Goal: Task Accomplishment & Management: Use online tool/utility

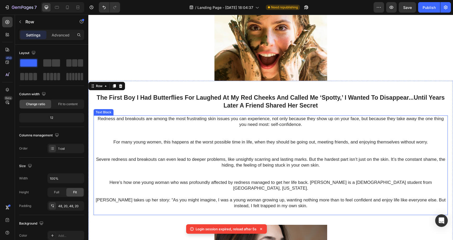
scroll to position [53, 0]
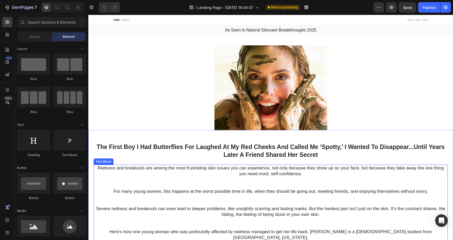
click at [98, 168] on p "Redness and breakouts are among the most frustrating skin issues you can experi…" at bounding box center [270, 176] width 353 height 23
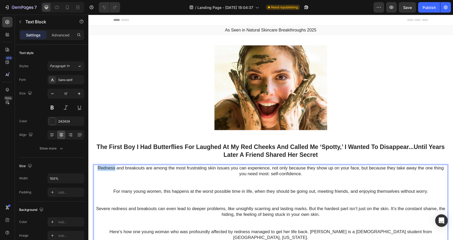
click at [98, 168] on p "Redness and breakouts are among the most frustrating skin issues you can experi…" at bounding box center [270, 176] width 353 height 23
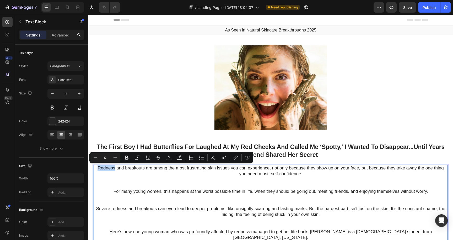
click at [98, 168] on p "Redness and breakouts are among the most frustrating skin issues you can experi…" at bounding box center [270, 176] width 353 height 23
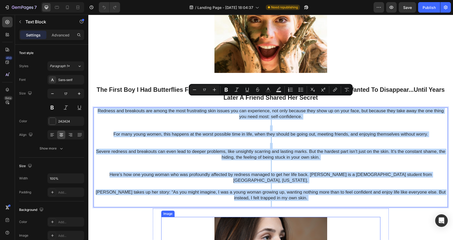
scroll to position [96, 0]
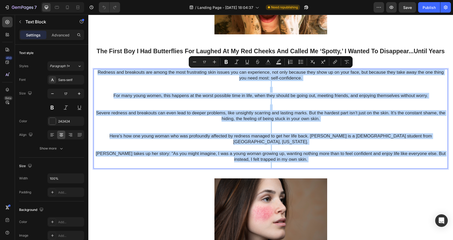
drag, startPoint x: 98, startPoint y: 168, endPoint x: 293, endPoint y: 157, distance: 195.0
click at [293, 157] on div "Redness and breakouts are among the most frustrating skin issues you can experi…" at bounding box center [271, 119] width 355 height 100
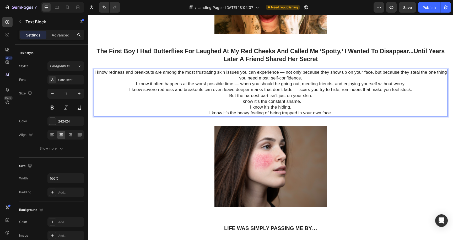
click at [304, 78] on p "I know redness and breakouts are among the most frustrating skin issues you can…" at bounding box center [270, 76] width 353 height 12
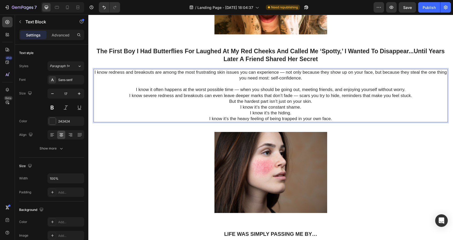
click at [406, 90] on p "I know it often happens at the worst possible time — when you should be going o…" at bounding box center [270, 90] width 353 height 6
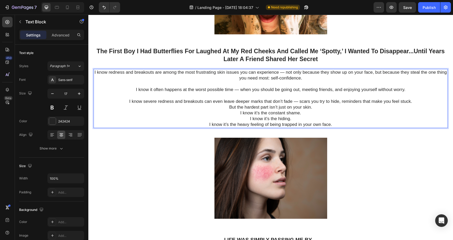
click at [229, 108] on p "But the hardest part isn’t just on your skin. I know it’s the constant shame. I…" at bounding box center [270, 115] width 353 height 23
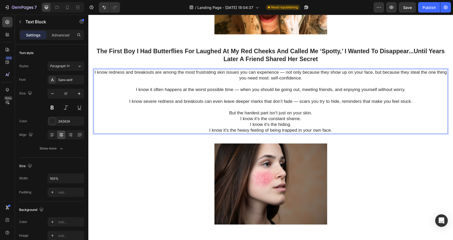
click at [240, 118] on p "But the hardest part isn’t just on your skin. I know it’s the constant shame. I…" at bounding box center [270, 118] width 353 height 29
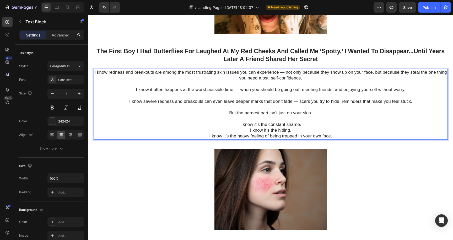
click at [250, 129] on p "But the hardest part isn’t just on your skin. I know it’s the constant shame. I…" at bounding box center [270, 121] width 353 height 35
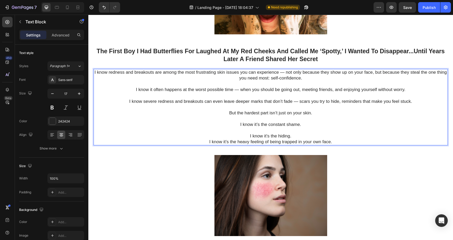
click at [208, 141] on p "But the hardest part isn’t just on your skin. I know it’s the constant shame. I…" at bounding box center [270, 124] width 353 height 41
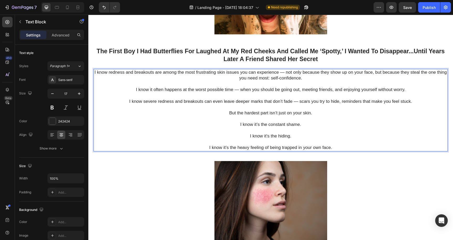
click at [266, 93] on p "I know it often happens at the worst possible time — when you should be going o…" at bounding box center [270, 93] width 353 height 12
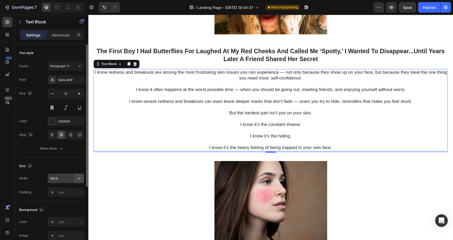
click at [80, 178] on icon "button" at bounding box center [79, 178] width 2 height 1
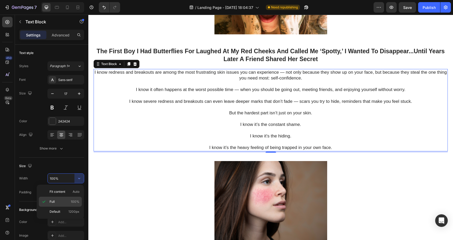
click at [76, 202] on span "100%" at bounding box center [75, 201] width 9 height 5
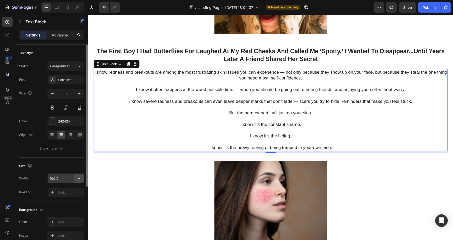
click at [78, 178] on icon "button" at bounding box center [79, 178] width 5 height 5
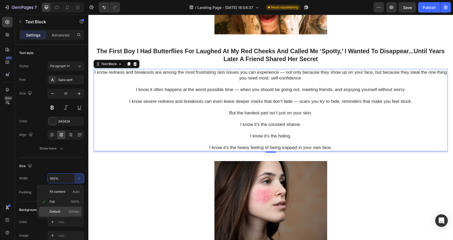
click at [66, 212] on p "Default 1200px" at bounding box center [65, 211] width 30 height 5
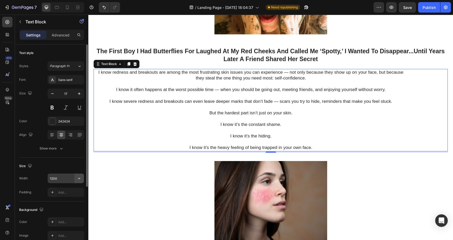
click at [78, 178] on icon "button" at bounding box center [79, 178] width 5 height 5
click at [81, 177] on icon "button" at bounding box center [79, 178] width 5 height 5
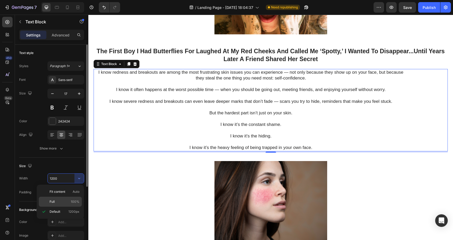
click at [66, 200] on p "Full 100%" at bounding box center [65, 201] width 30 height 5
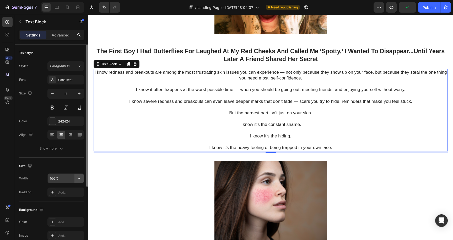
click at [76, 180] on button "button" at bounding box center [79, 178] width 9 height 9
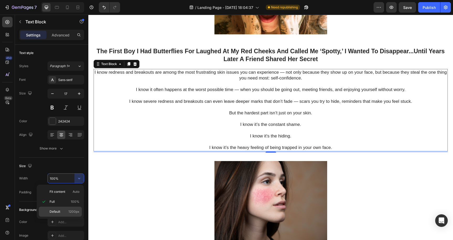
click at [64, 212] on p "Default 1200px" at bounding box center [65, 211] width 30 height 5
type input "1200"
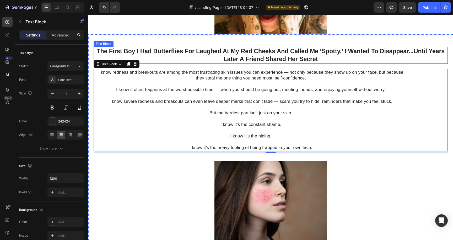
click at [175, 62] on p "The First Boy I Had Butterflies For Laughed At My Red Cheeks And Called Me ‘Spo…" at bounding box center [270, 55] width 353 height 16
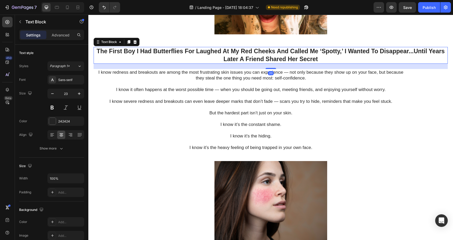
click at [175, 62] on p "The First Boy I Had Butterflies For Laughed At My Red Cheeks And Called Me ‘Spo…" at bounding box center [270, 55] width 353 height 16
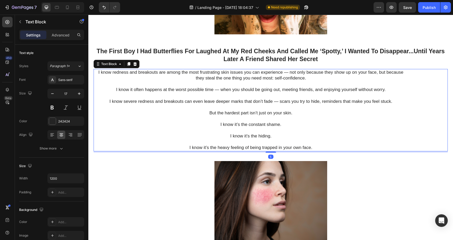
click at [288, 72] on p "I know redness and breakouts are among the most frustrating skin issues you can…" at bounding box center [251, 78] width 314 height 17
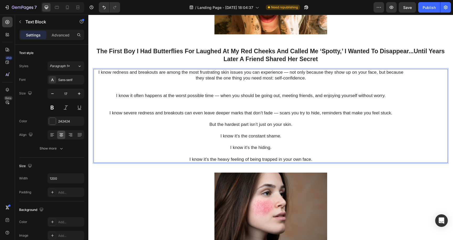
click at [289, 72] on p "I know redness and breakouts are among the most frustrating skin issues you can…" at bounding box center [251, 81] width 314 height 23
click at [218, 95] on p "I know it often happens at the worst possible time — when you should be going o…" at bounding box center [251, 101] width 314 height 17
click at [135, 96] on p "I know it often happens at the worst possible time...when you should be going o…" at bounding box center [251, 101] width 314 height 17
click at [142, 94] on p "Very often happens at the worst possible time...when you should be going out, m…" at bounding box center [251, 101] width 314 height 17
click at [278, 113] on p "I know severe redness and breakouts can even leave deeper marks that don’t fade…" at bounding box center [251, 113] width 314 height 6
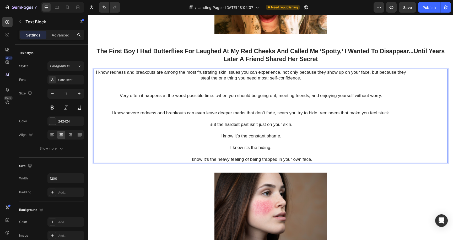
click at [95, 72] on p "I know redness and breakouts are among the most frustrating skin issues you can…" at bounding box center [251, 81] width 314 height 23
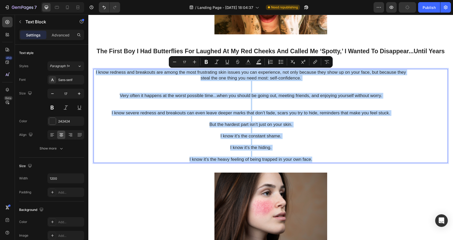
drag, startPoint x: 95, startPoint y: 72, endPoint x: 313, endPoint y: 159, distance: 234.8
click at [313, 159] on div "I know redness and breakouts are among the most frustrating skin issues you can…" at bounding box center [251, 116] width 315 height 94
copy div "I know redness and breakouts are among the most frustrating skin issues you can…"
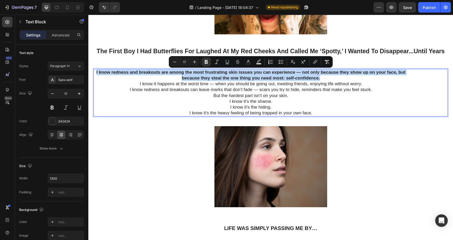
drag, startPoint x: 321, startPoint y: 78, endPoint x: 95, endPoint y: 71, distance: 226.3
click at [95, 71] on p "I know redness and breakouts are among the most frustrating skin issues you can…" at bounding box center [251, 76] width 314 height 12
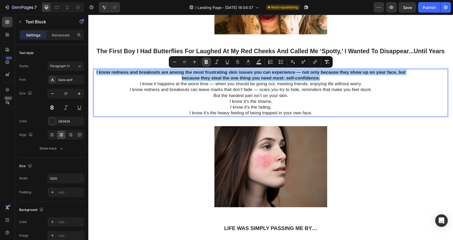
click at [207, 62] on icon "Editor contextual toolbar" at bounding box center [206, 62] width 3 height 4
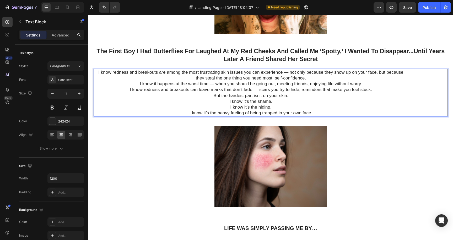
click at [99, 71] on p "I know redness and breakouts are among the most frustrating skin issues you can…" at bounding box center [251, 76] width 314 height 12
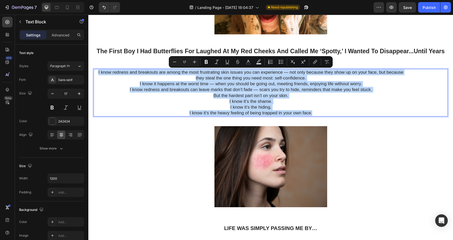
drag, startPoint x: 99, startPoint y: 71, endPoint x: 225, endPoint y: 116, distance: 134.3
click at [225, 116] on div "I know redness and breakouts are among the most frustrating skin issues you can…" at bounding box center [251, 92] width 315 height 47
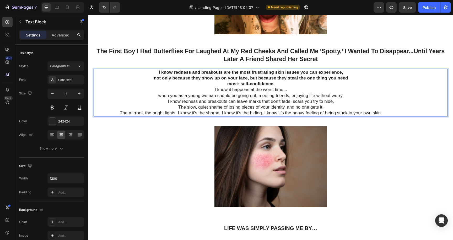
click at [345, 72] on p "I know redness and breakouts are the most frustrating skin issues you can exper…" at bounding box center [251, 73] width 314 height 6
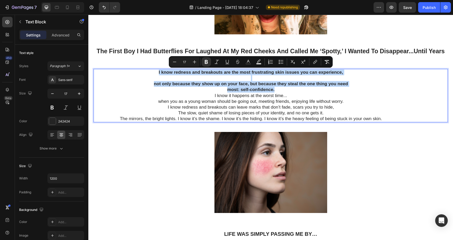
drag, startPoint x: 276, startPoint y: 91, endPoint x: 157, endPoint y: 70, distance: 120.5
click at [157, 70] on div "I know redness and breakouts are the most frustrating skin issues you can exper…" at bounding box center [251, 95] width 315 height 53
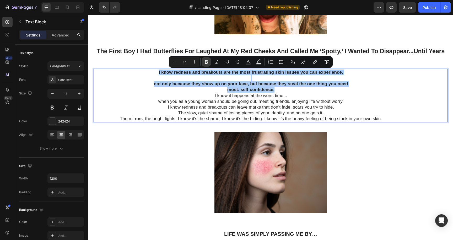
click at [207, 64] on icon "Editor contextual toolbar" at bounding box center [206, 61] width 5 height 5
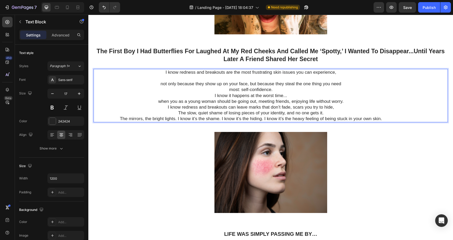
click at [278, 90] on p "most: self-confidence." at bounding box center [251, 90] width 314 height 6
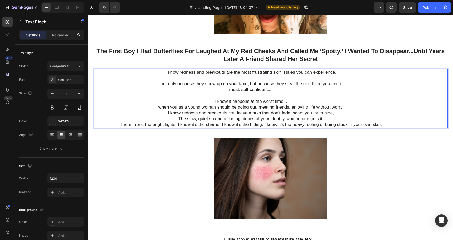
click at [167, 113] on p "I know redness and breakouts can leave marks that don’t fade, scars you try to …" at bounding box center [251, 113] width 314 height 6
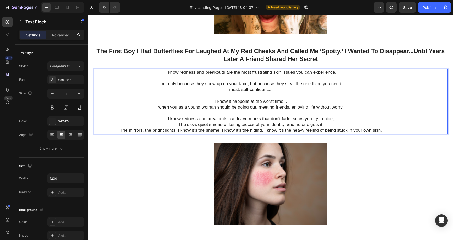
click at [180, 122] on p "The slow, quiet shame of losing pieces of your identity, and no one gets it." at bounding box center [251, 125] width 314 height 6
click at [179, 123] on p "The slow, quiet shame of losing pieces of your identity, and no one gets it." at bounding box center [251, 125] width 314 height 6
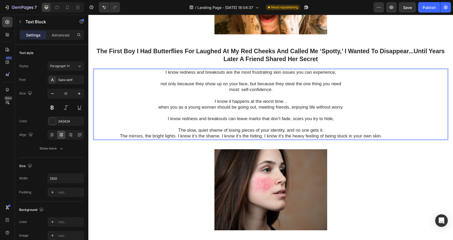
click at [325, 127] on p "Rich Text Editor. Editing area: main" at bounding box center [251, 125] width 314 height 6
click at [326, 131] on p "The slow, quiet shame of losing pieces of your identity, and no one gets it." at bounding box center [251, 131] width 314 height 6
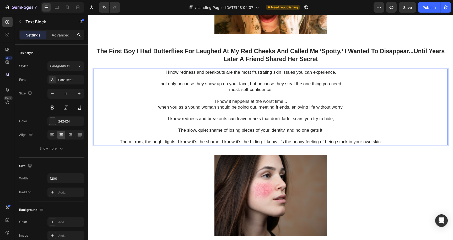
click at [343, 83] on p "not only because they show up on your face, but because they steal the one thin…" at bounding box center [251, 84] width 314 height 6
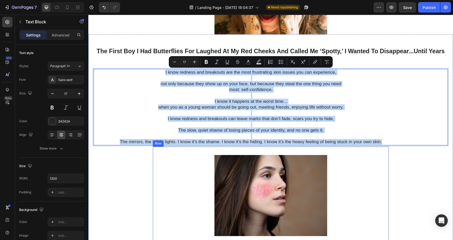
drag, startPoint x: 164, startPoint y: 71, endPoint x: 282, endPoint y: 150, distance: 142.4
click at [282, 150] on div "The First Boy I Had Butterflies For Laughed At My Red Cheeks And Called Me ‘Spo…" at bounding box center [271, 188] width 355 height 282
copy div "I know redness and breakouts are the most frustrating skin issues you can exper…"
click at [154, 166] on div "Image Life was simply passing me by… Heading [PERSON_NAME] added, “When I was 1…" at bounding box center [271, 238] width 236 height 182
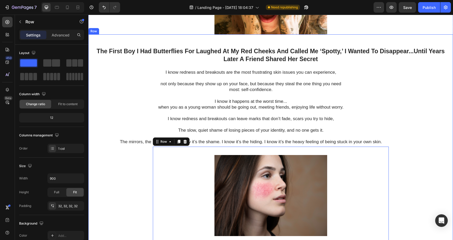
click at [130, 176] on div "The First Boy I Had Butterflies For Laughed At My Red Cheeks And Called Me ‘Spo…" at bounding box center [271, 188] width 355 height 282
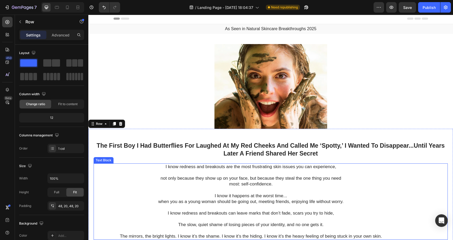
scroll to position [0, 0]
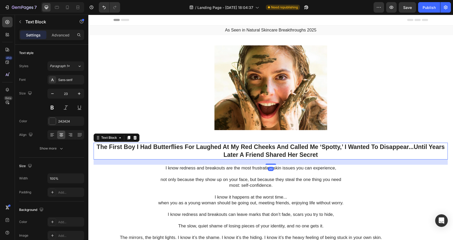
click at [97, 146] on p "The First Boy I Had Butterflies For Laughed At My Red Cheeks And Called Me ‘Spo…" at bounding box center [270, 151] width 353 height 16
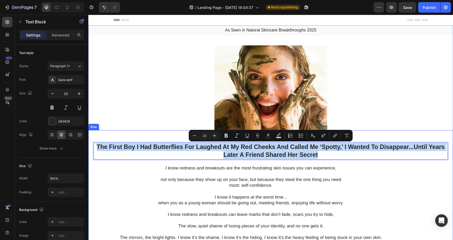
drag, startPoint x: 97, startPoint y: 146, endPoint x: 318, endPoint y: 162, distance: 221.0
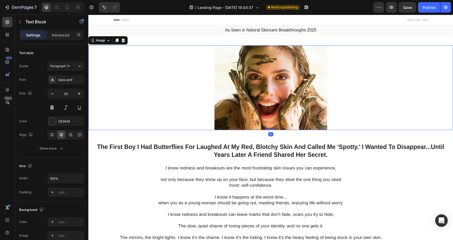
click at [263, 71] on img at bounding box center [271, 87] width 113 height 85
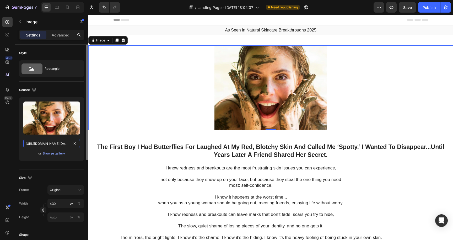
click at [56, 144] on input "[URL][DOMAIN_NAME][DATE]" at bounding box center [51, 143] width 57 height 9
paste input "Black_Luxury_Real_Estate_Open_House_Instagram_Post_1.png?v=1756310389"
type input "[URL][DOMAIN_NAME]"
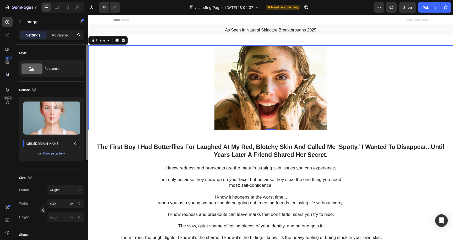
scroll to position [0, 154]
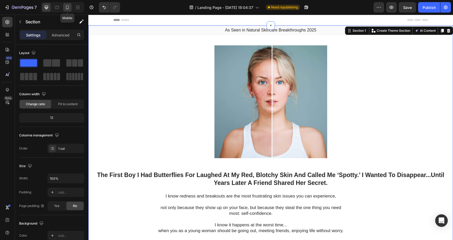
click at [67, 9] on icon at bounding box center [67, 7] width 5 height 5
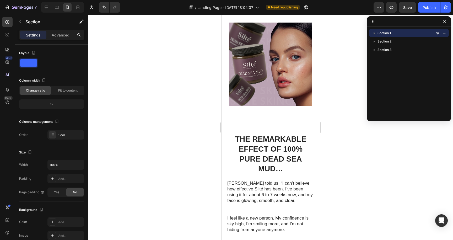
scroll to position [1214, 0]
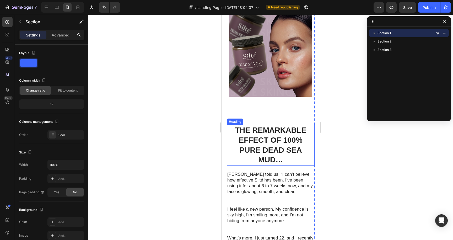
click at [270, 125] on h2 "The Remarkable Effect of 100% Pure Dead Sea Mud…" at bounding box center [271, 145] width 88 height 41
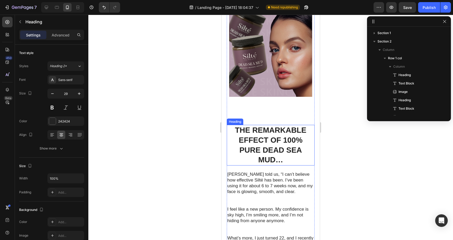
scroll to position [57, 0]
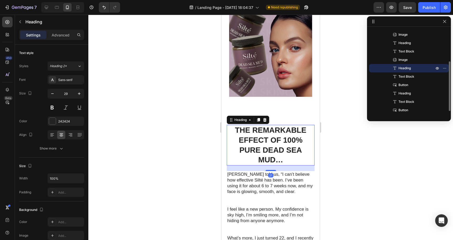
click at [270, 125] on h2 "The Remarkable Effect of 100% Pure Dead Sea Mud…" at bounding box center [271, 145] width 88 height 41
click at [334, 152] on div at bounding box center [270, 127] width 365 height 225
click at [303, 125] on p "The powerfull Effect of 100% Pure Dead Sea Mud…" at bounding box center [271, 145] width 87 height 40
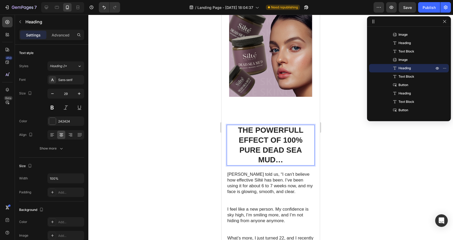
click at [302, 125] on p "The powerfull Effect of 100% Pure Dead Sea Mud…" at bounding box center [271, 145] width 87 height 40
click at [356, 121] on div at bounding box center [270, 127] width 365 height 225
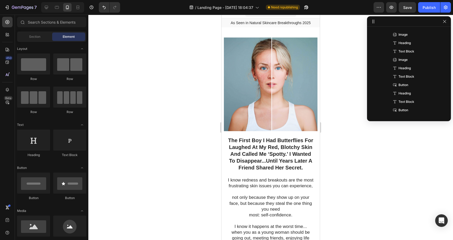
scroll to position [0, 0]
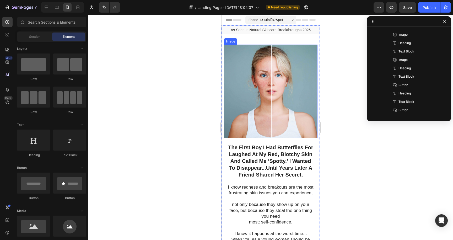
click at [344, 82] on div at bounding box center [270, 127] width 365 height 225
click at [57, 9] on icon at bounding box center [57, 7] width 4 height 3
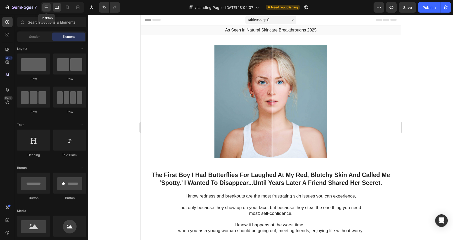
click at [47, 8] on icon at bounding box center [46, 7] width 3 height 3
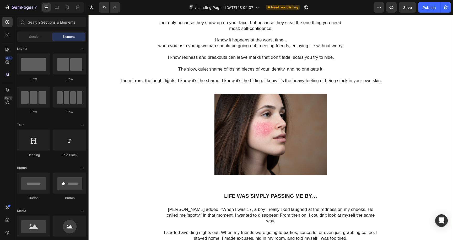
scroll to position [123, 0]
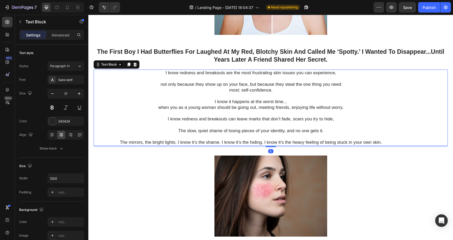
click at [384, 145] on p "The mirrors, the bright lights. I know it’s the shame. I know it’s the hiding. …" at bounding box center [251, 143] width 314 height 6
click at [384, 144] on p "The mirrors, the bright lights. I know it’s the shame. I know it’s the hiding. …" at bounding box center [251, 143] width 314 height 6
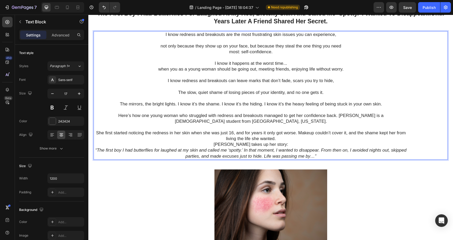
scroll to position [155, 0]
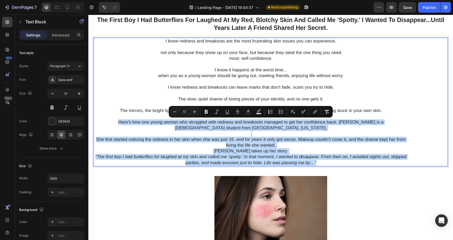
drag, startPoint x: 99, startPoint y: 120, endPoint x: 320, endPoint y: 161, distance: 224.7
click at [320, 161] on div "I know redness and breakouts are the most frustrating skin issues you can exper…" at bounding box center [251, 102] width 315 height 129
copy div "Here’s how one young woman who struggled with redness and breakouts managed to …"
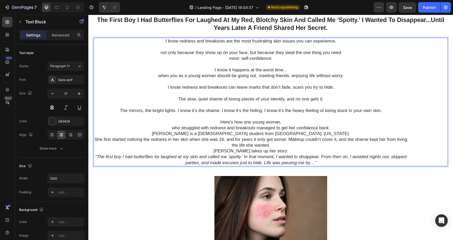
click at [284, 123] on p "The mirrors, the bright lights. I know it’s the shame. I know it’s the hiding. …" at bounding box center [251, 116] width 314 height 17
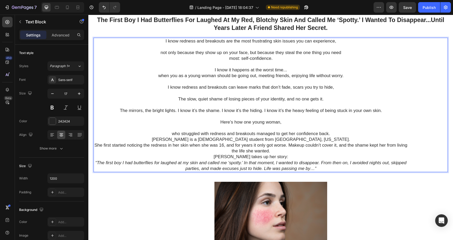
click at [332, 134] on p "who struggled with redness and breakouts managed to get her confidence back." at bounding box center [251, 134] width 314 height 6
click at [317, 140] on p "[PERSON_NAME] is a [DEMOGRAPHIC_DATA] student from [GEOGRAPHIC_DATA], [US_STATE…" at bounding box center [251, 140] width 314 height 6
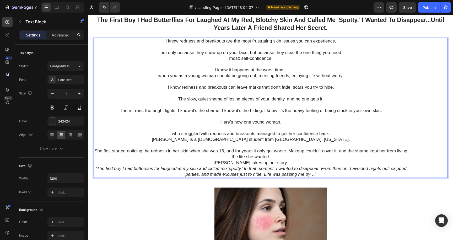
click at [287, 150] on p "She first started noticing the redness in her skin when she was 16, and for yea…" at bounding box center [251, 154] width 314 height 12
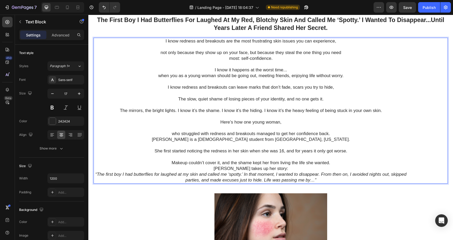
click at [227, 169] on p "[PERSON_NAME] takes up her story:" at bounding box center [251, 169] width 314 height 6
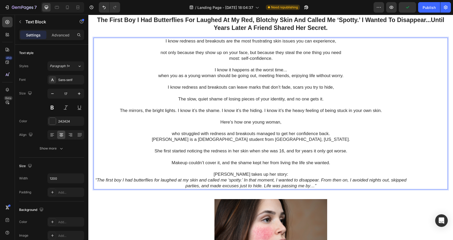
click at [245, 180] on icon "“The first boy I had butterflies for laughed at my skin and called me ‘spotty.’…" at bounding box center [251, 183] width 311 height 11
click at [244, 179] on icon "“The first boy I had butterflies for laughed at my skin and called me ‘spotty.’…" at bounding box center [251, 183] width 311 height 11
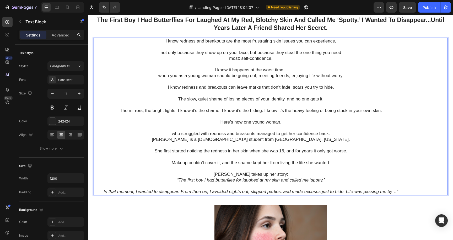
click at [180, 191] on icon "In that moment, I wanted to disappear. From then on, I avoided nights out, skip…" at bounding box center [251, 191] width 295 height 5
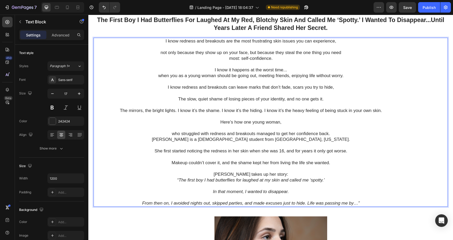
click at [282, 173] on p "[PERSON_NAME] takes up her story:" at bounding box center [251, 175] width 314 height 6
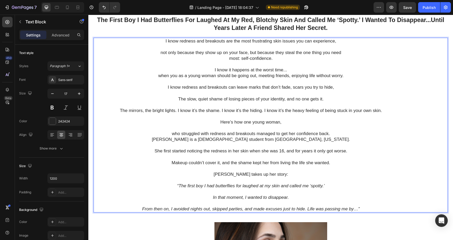
click at [279, 186] on icon "“The first boy I had butterflies for laughed at my skin and called me ‘spotty.’" at bounding box center [251, 185] width 148 height 5
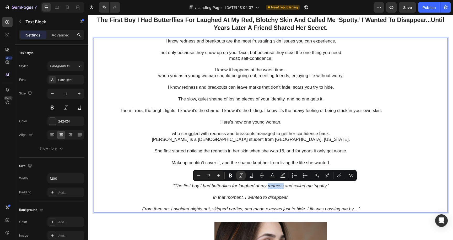
drag, startPoint x: 283, startPoint y: 185, endPoint x: 268, endPoint y: 187, distance: 15.6
click at [268, 187] on icon "“The first boy I had butterflies for laughed at my redness and called me ‘spott…" at bounding box center [251, 185] width 156 height 5
click at [231, 177] on icon "Editor contextual toolbar" at bounding box center [230, 176] width 3 height 4
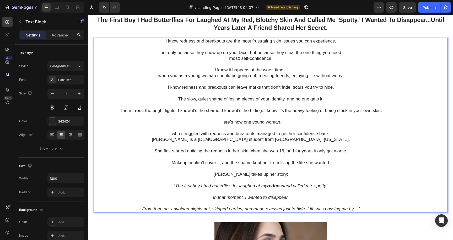
drag, startPoint x: 332, startPoint y: 183, endPoint x: 315, endPoint y: 188, distance: 17.4
click at [315, 188] on p "“The first boy I had butterflies for laughed at my redness and called me ‘spott…" at bounding box center [251, 186] width 314 height 6
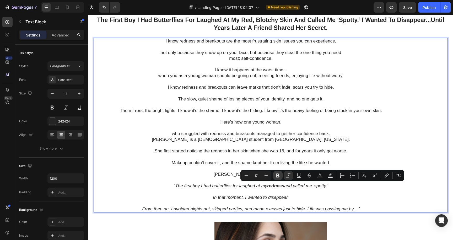
click at [279, 174] on icon "Editor contextual toolbar" at bounding box center [278, 176] width 3 height 4
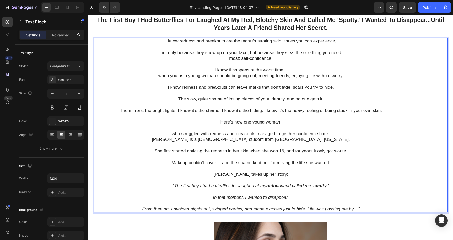
click at [388, 189] on p "Rich Text Editor. Editing area: main" at bounding box center [251, 192] width 314 height 6
click at [295, 70] on p "I know it happens at the worst time..." at bounding box center [251, 70] width 314 height 6
click at [177, 109] on p "The mirrors, the bright lights. I know it’s the shame. I know it’s the hiding. …" at bounding box center [251, 116] width 314 height 17
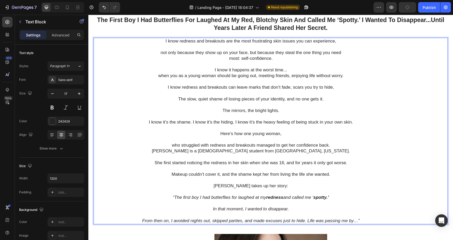
click at [280, 112] on p "The mirrors, the bright lights." at bounding box center [251, 111] width 314 height 6
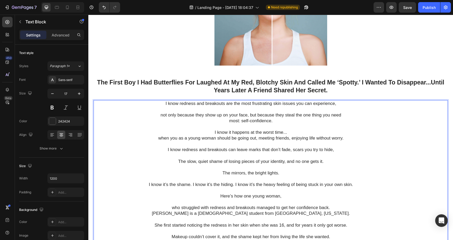
scroll to position [94, 0]
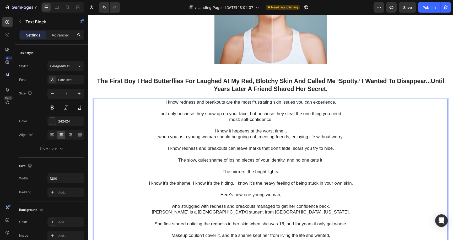
click at [227, 102] on p "I know redness and breakouts are the most frustrating skin issues you can exper…" at bounding box center [251, 102] width 314 height 6
drag, startPoint x: 254, startPoint y: 101, endPoint x: 286, endPoint y: 105, distance: 32.3
click at [286, 105] on div "I know redness and breakouts can be brutal. They are the most frustrating skin …" at bounding box center [251, 192] width 315 height 187
click at [254, 102] on p "I know redness and breakouts can be brutal. They are the most frustrating skin …" at bounding box center [251, 102] width 314 height 6
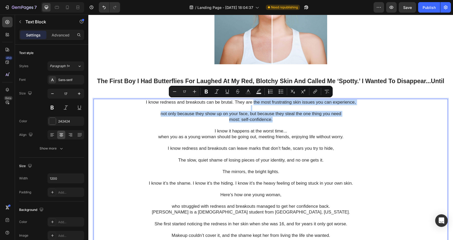
drag, startPoint x: 254, startPoint y: 102, endPoint x: 313, endPoint y: 117, distance: 60.5
click at [313, 117] on div "I know redness and breakouts can be brutal. They are the most frustrating skin …" at bounding box center [251, 192] width 315 height 187
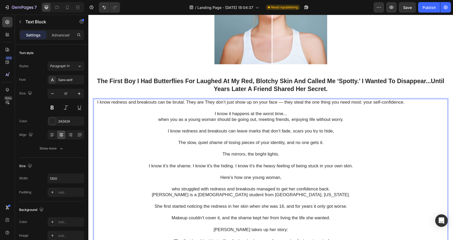
click at [203, 102] on p "I know redness and breakouts can be brutal. They are They don’t just show up on…" at bounding box center [251, 102] width 314 height 6
click at [204, 101] on p "I know redness and breakouts can be brutal. They are They don’t just show up on…" at bounding box center [251, 102] width 314 height 6
click at [274, 102] on p "I know redness and breakouts can be brutal. They don’t just show up on your fac…" at bounding box center [251, 102] width 314 height 6
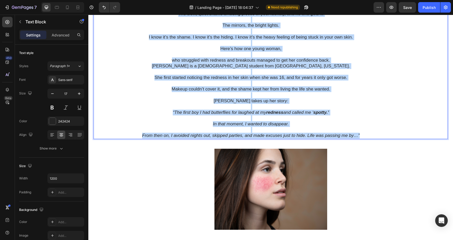
scroll to position [225, 0]
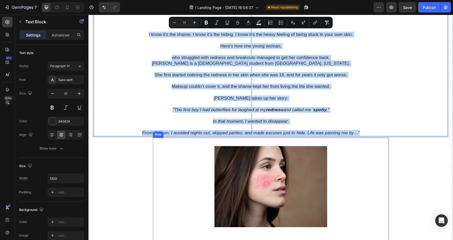
drag, startPoint x: 108, startPoint y: 101, endPoint x: 366, endPoint y: 138, distance: 260.9
click at [366, 138] on div "The First Boy I Had Butterflies For Laughed At My Red, Blotchy Skin And Called …" at bounding box center [271, 132] width 355 height 375
copy div "L ipsu dolorsi ame consectet adi el seddoe. Temp inc’u labo etdo ma al enim adm…"
click at [289, 133] on icon "From then on, I avoided nights out, skipped parties, and made excuses just to h…" at bounding box center [251, 132] width 218 height 5
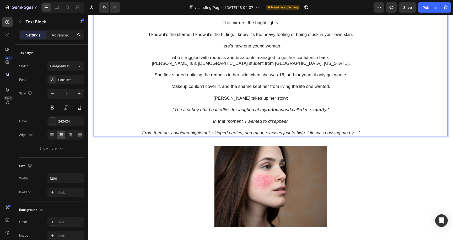
click at [290, 134] on icon "From then on, I avoided nights out, skipped parties, and made excuses just to h…" at bounding box center [251, 132] width 218 height 5
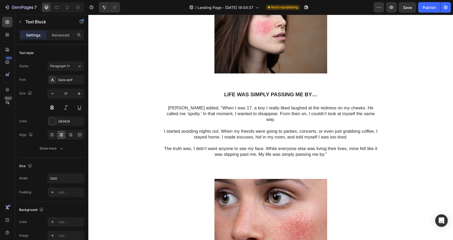
scroll to position [375, 0]
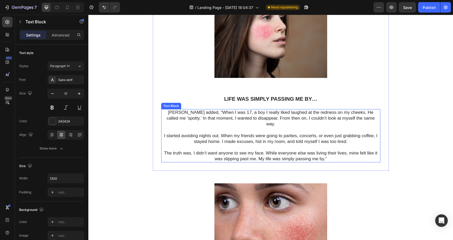
click at [164, 110] on p "[PERSON_NAME] added, “When I was 17, a boy I really liked laughed at the rednes…" at bounding box center [271, 121] width 218 height 23
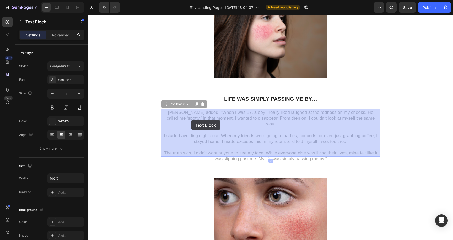
drag, startPoint x: 164, startPoint y: 111, endPoint x: 191, endPoint y: 120, distance: 29.0
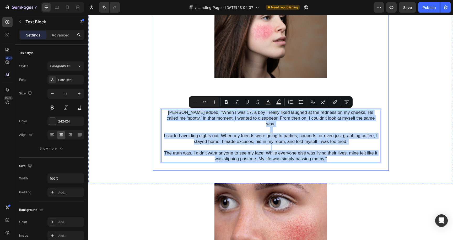
drag, startPoint x: 162, startPoint y: 112, endPoint x: 267, endPoint y: 161, distance: 115.6
click at [267, 161] on div "Image Life was simply passing me by… Heading [PERSON_NAME] added, “When I was 1…" at bounding box center [271, 79] width 236 height 182
copy div "[PERSON_NAME] added, “When I was 17, a boy I really liked laughed at the rednes…"
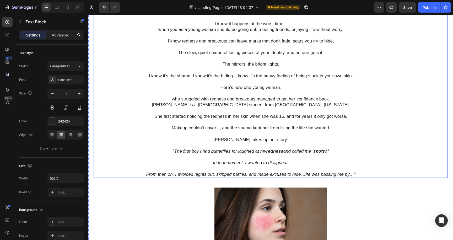
scroll to position [192, 0]
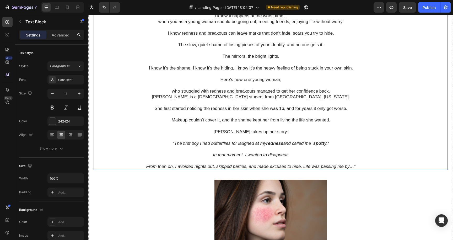
click at [202, 97] on p "[PERSON_NAME] is a [DEMOGRAPHIC_DATA] student from [GEOGRAPHIC_DATA], [US_STATE…" at bounding box center [251, 97] width 314 height 6
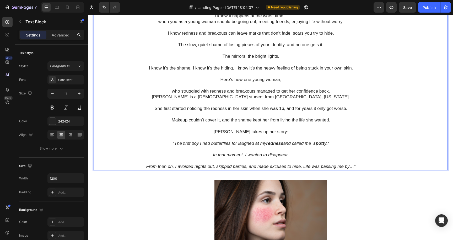
click at [202, 96] on p "[PERSON_NAME] is a [DEMOGRAPHIC_DATA] student from [GEOGRAPHIC_DATA], [US_STATE…" at bounding box center [251, 97] width 314 height 6
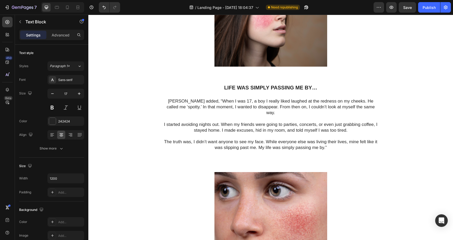
scroll to position [409, 0]
